Goal: Transaction & Acquisition: Subscribe to service/newsletter

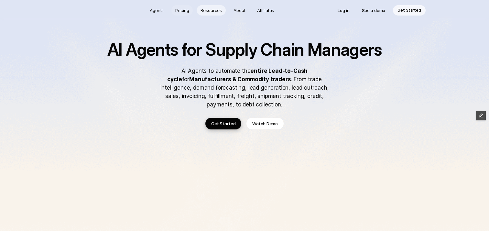
click at [186, 11] on p "Pricing" at bounding box center [182, 10] width 14 height 6
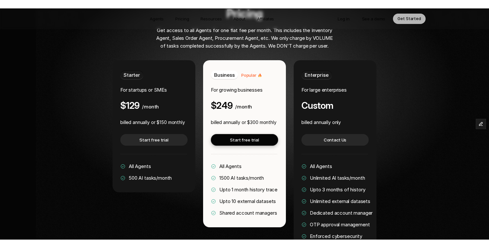
scroll to position [1249, 0]
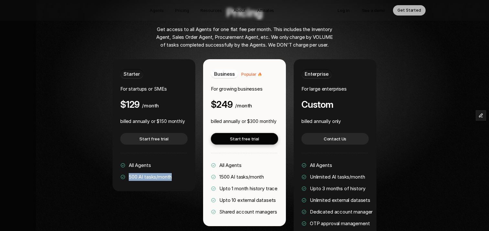
drag, startPoint x: 129, startPoint y: 157, endPoint x: 173, endPoint y: 158, distance: 44.3
click at [173, 158] on div "Starter For startups or SMEs $129 /month billed annually or $150 monthly Start …" at bounding box center [154, 125] width 83 height 132
drag, startPoint x: 160, startPoint y: 102, endPoint x: 186, endPoint y: 103, distance: 25.3
click at [186, 103] on div "Starter For startups or SMEs $129 /month billed annually or $150 monthly Start …" at bounding box center [154, 125] width 83 height 132
drag, startPoint x: 122, startPoint y: 85, endPoint x: 149, endPoint y: 84, distance: 27.8
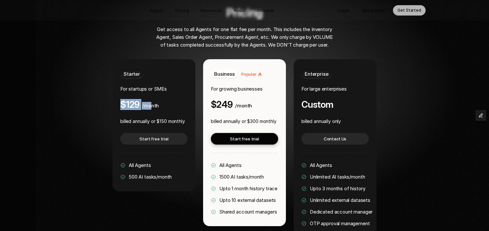
click at [149, 99] on div "$129 /month" at bounding box center [139, 104] width 39 height 10
click at [219, 174] on span "1500 AI tasks/month" at bounding box center [241, 177] width 45 height 6
drag, startPoint x: 220, startPoint y: 158, endPoint x: 266, endPoint y: 156, distance: 46.3
click at [266, 161] on div "All Agents 1500 AI tasks/month Upto 1 month history trace Upto 10 external data…" at bounding box center [244, 188] width 67 height 54
drag, startPoint x: 251, startPoint y: 101, endPoint x: 281, endPoint y: 101, distance: 30.7
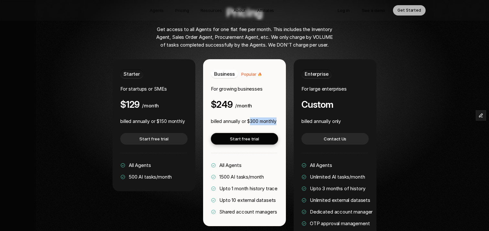
click at [281, 101] on div "Business Popular For growing businesses $249 /month billed annually or $300 mon…" at bounding box center [244, 142] width 83 height 167
drag, startPoint x: 217, startPoint y: 85, endPoint x: 243, endPoint y: 86, distance: 25.9
click at [243, 99] on div "$249 /month" at bounding box center [231, 104] width 41 height 10
